Goal: Transaction & Acquisition: Purchase product/service

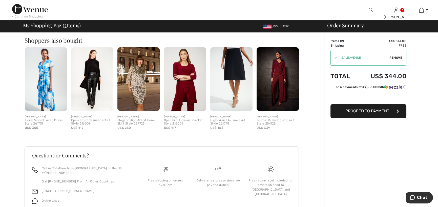
scroll to position [221, 0]
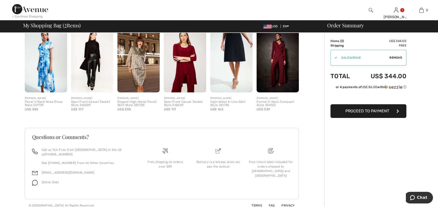
click at [140, 73] on img at bounding box center [138, 61] width 42 height 64
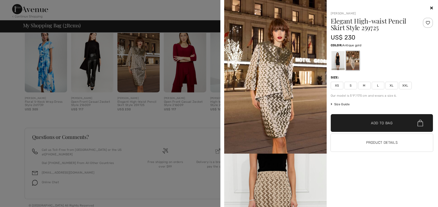
click at [275, 119] on img at bounding box center [275, 77] width 103 height 154
click at [358, 20] on h1 "Elegant High-waist Pencil Skirt Style 259725" at bounding box center [373, 24] width 85 height 13
click at [42, 57] on div at bounding box center [219, 103] width 438 height 207
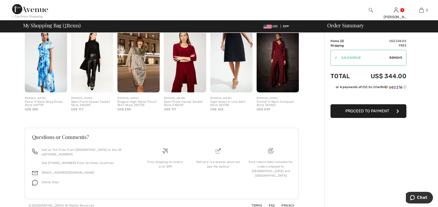
click at [42, 57] on img at bounding box center [46, 61] width 42 height 64
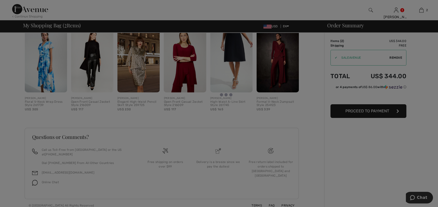
click at [42, 57] on div at bounding box center [219, 103] width 438 height 207
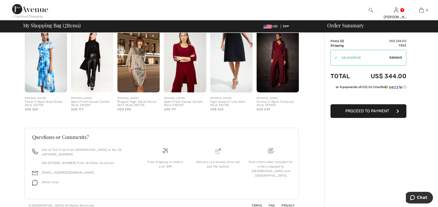
click at [42, 57] on img at bounding box center [46, 61] width 42 height 64
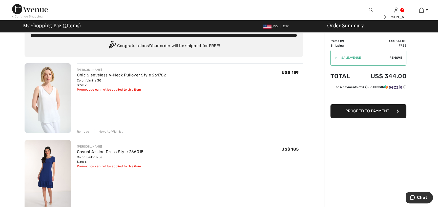
scroll to position [9, 0]
